Goal: Transaction & Acquisition: Purchase product/service

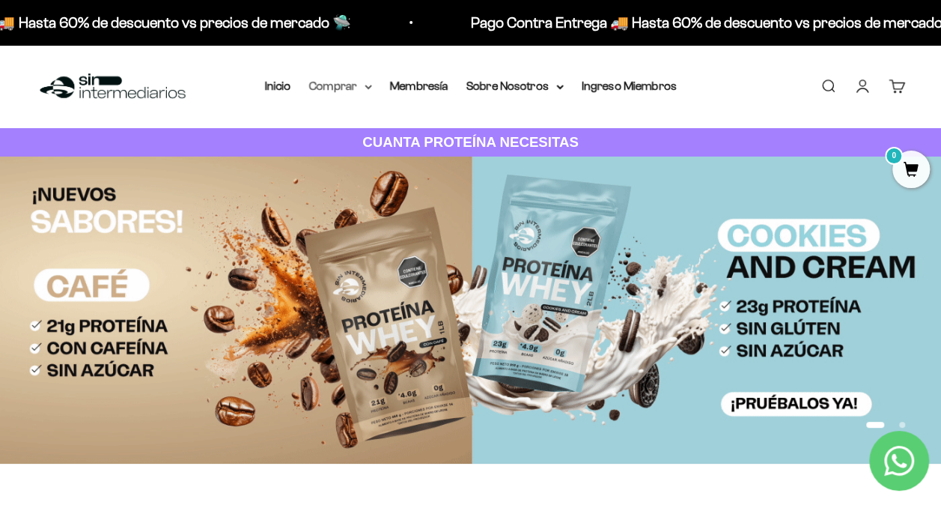
click at [364, 91] on summary "Comprar" at bounding box center [340, 85] width 63 height 19
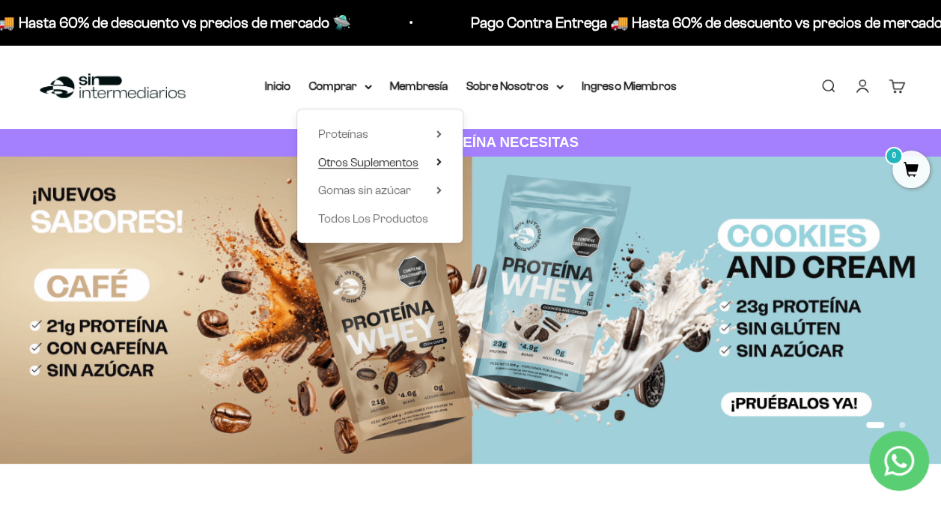
click at [429, 161] on summary "Otros Suplementos" at bounding box center [380, 162] width 124 height 19
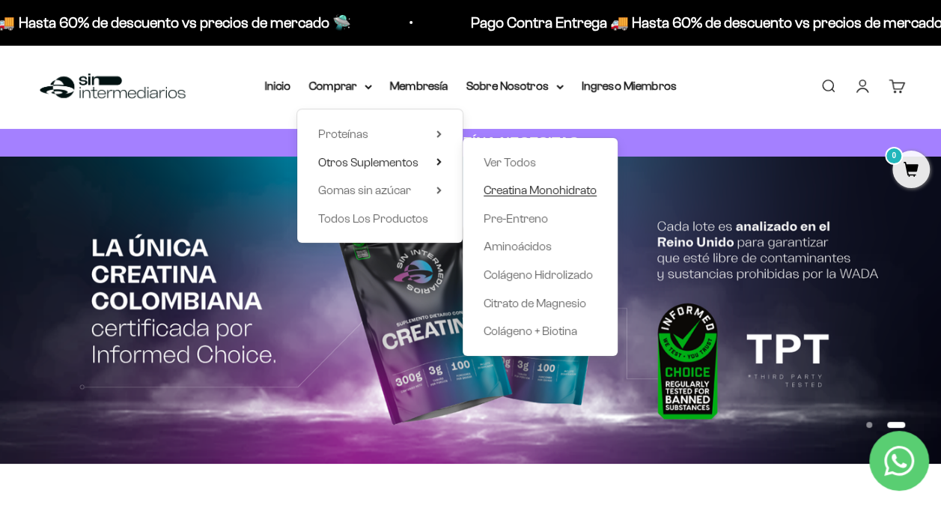
click at [554, 191] on span "Creatina Monohidrato" at bounding box center [540, 190] width 113 height 13
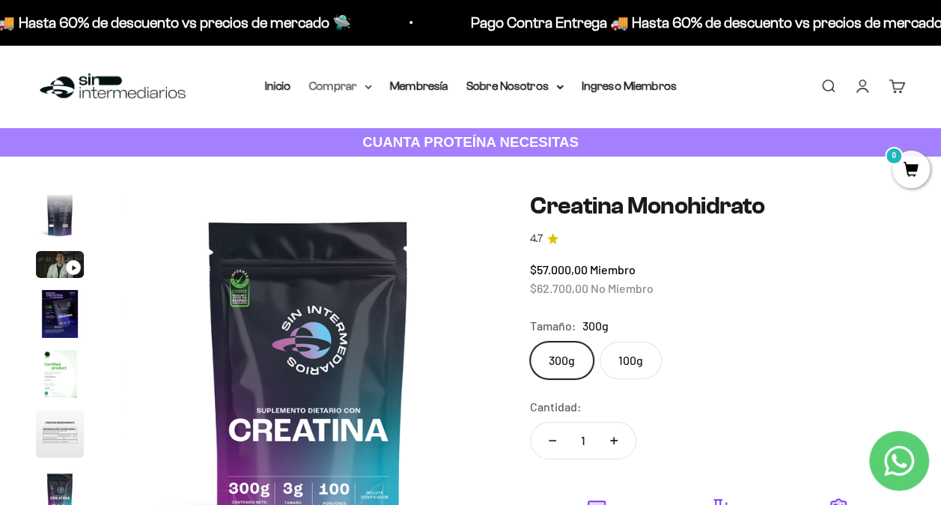
click at [361, 84] on summary "Comprar" at bounding box center [340, 85] width 63 height 19
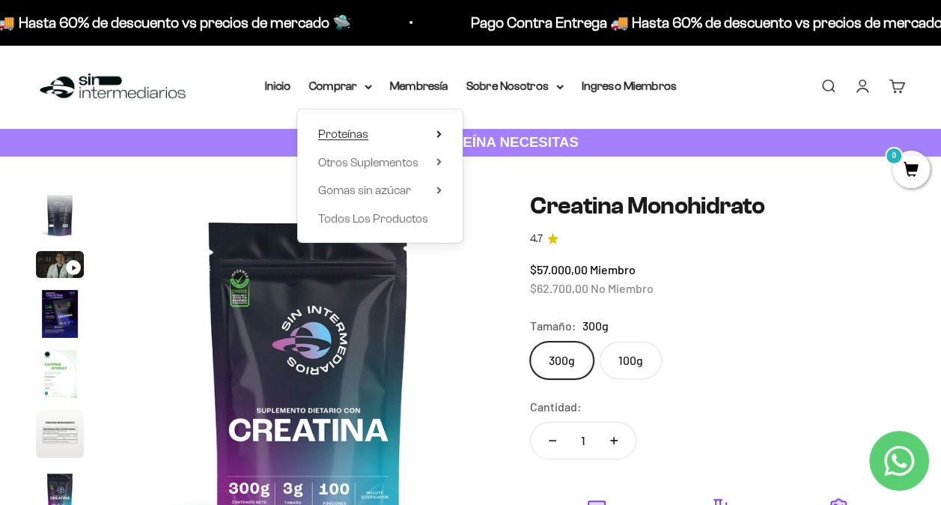
click at [437, 134] on icon at bounding box center [439, 133] width 5 height 7
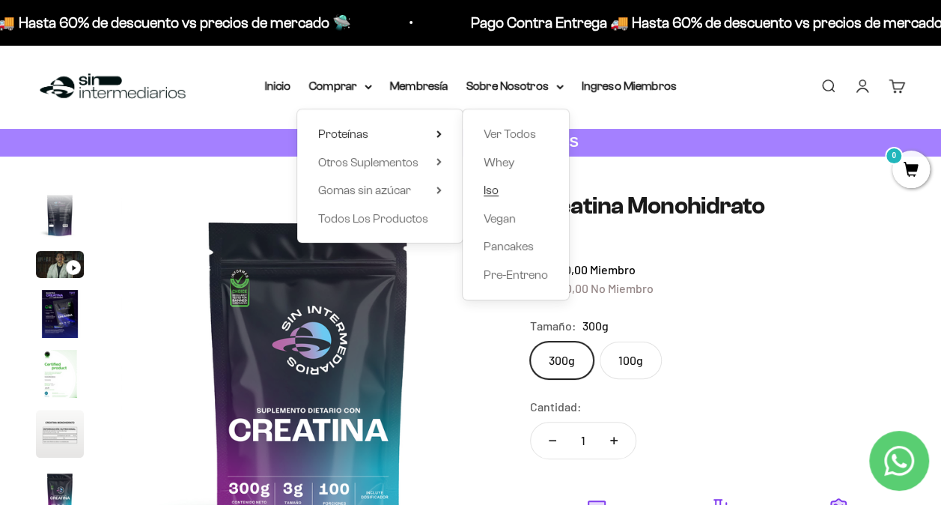
click at [499, 192] on link "Iso" at bounding box center [516, 190] width 64 height 19
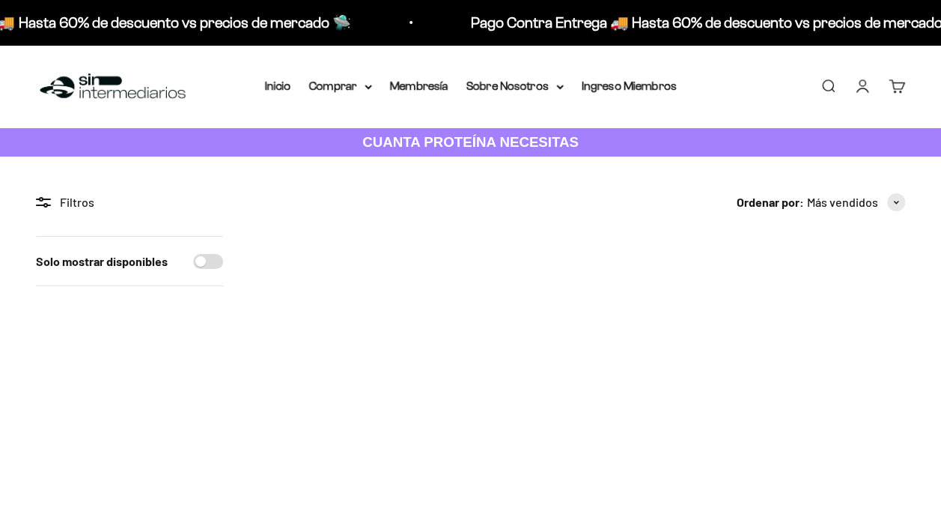
scroll to position [75, 0]
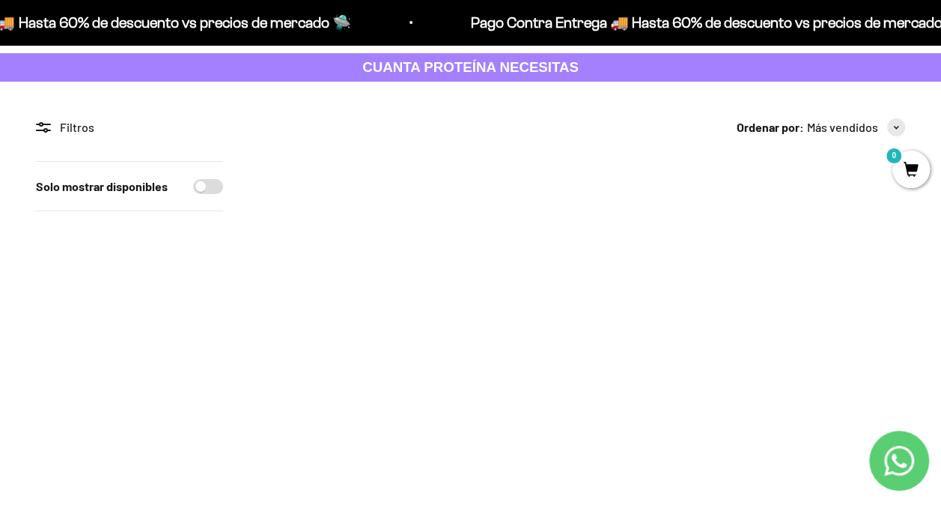
click at [374, 288] on img at bounding box center [361, 263] width 204 height 204
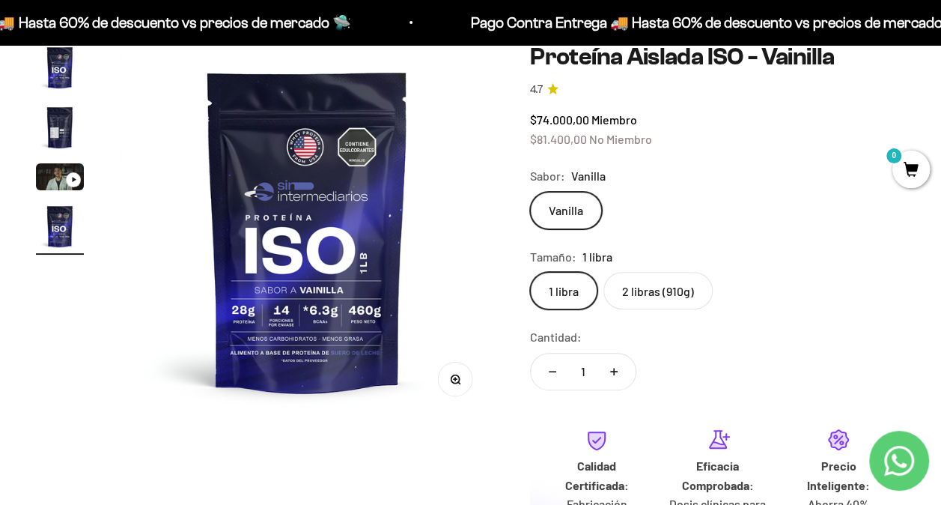
scroll to position [46, 0]
